Goal: Obtain resource: Download file/media

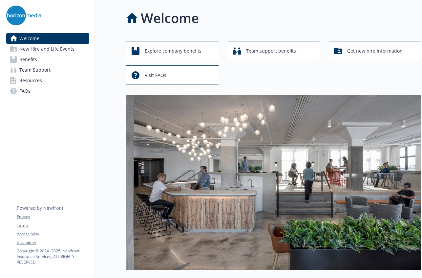
scroll to position [208, 0]
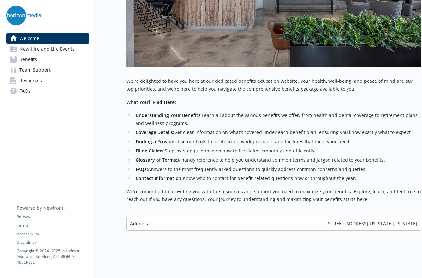
click at [44, 48] on span "New Hire and Life Events" at bounding box center [46, 49] width 55 height 11
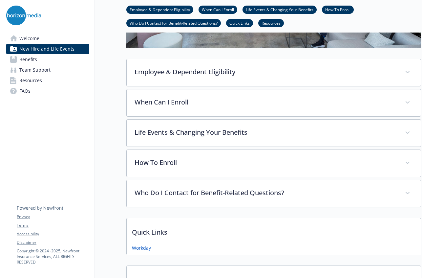
scroll to position [208, 0]
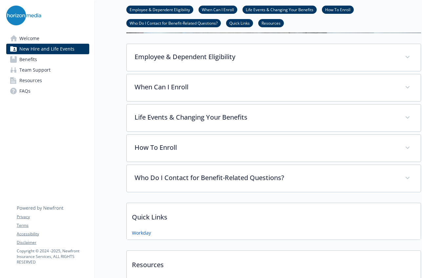
click at [44, 59] on link "Benefits" at bounding box center [47, 59] width 83 height 11
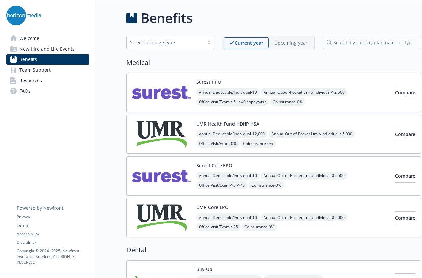
click at [32, 76] on span "Resources" at bounding box center [30, 80] width 23 height 11
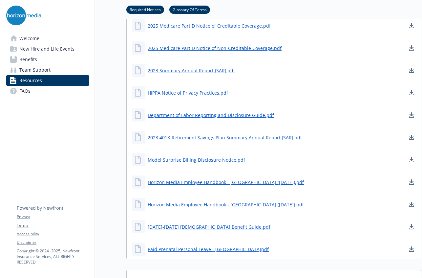
scroll to position [463, 0]
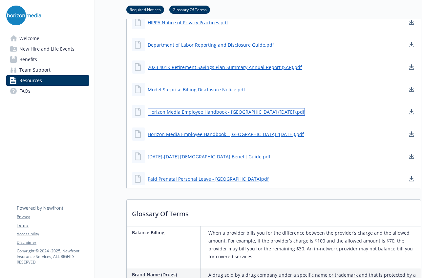
click at [231, 110] on link "Horizon Media Employee Handbook - [GEOGRAPHIC_DATA] ([DATE]).pdf" at bounding box center [227, 112] width 158 height 8
